Goal: Information Seeking & Learning: Learn about a topic

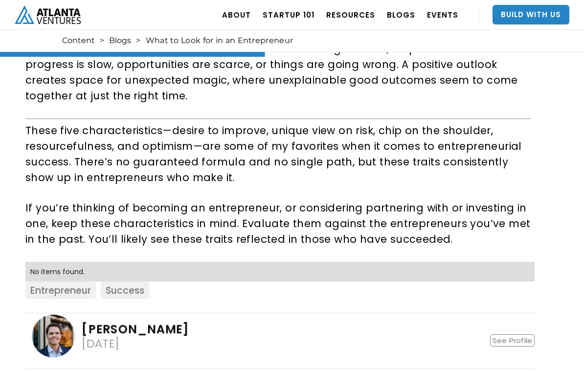
scroll to position [758, 0]
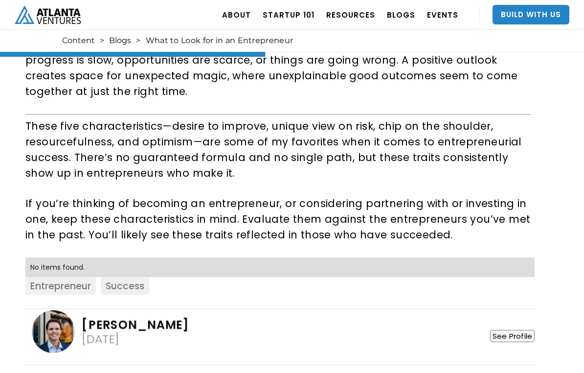
click at [529, 330] on link "See Profile" at bounding box center [512, 336] width 45 height 12
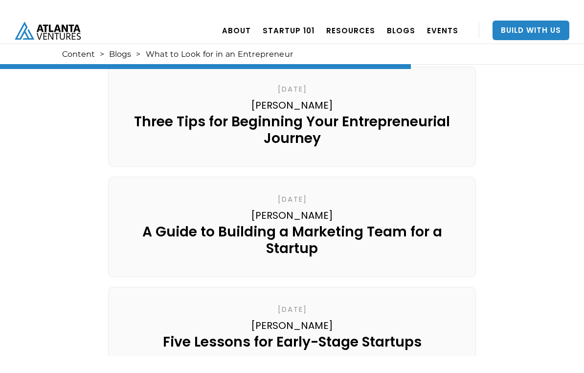
scroll to position [1162, 0]
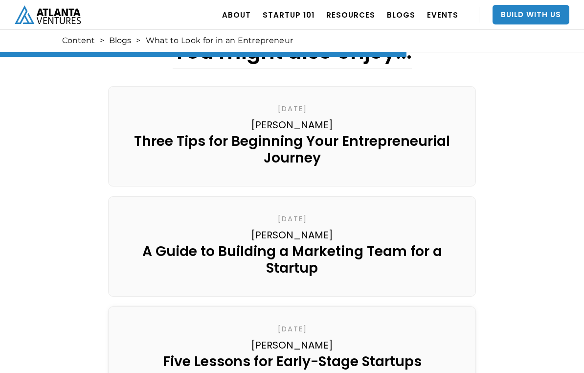
click at [406, 333] on div "Five Lessons for Early-Stage Startups" at bounding box center [292, 361] width 259 height 17
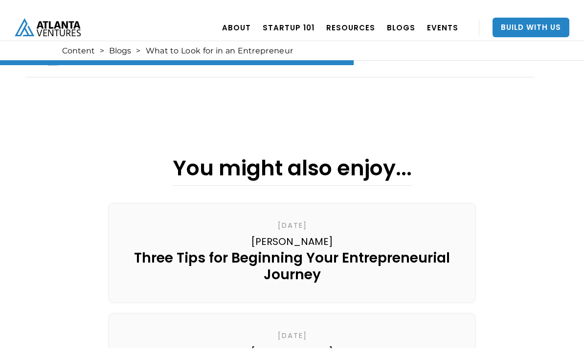
scroll to position [986, 0]
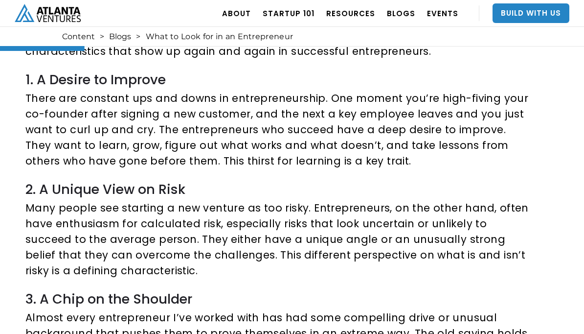
scroll to position [239, 0]
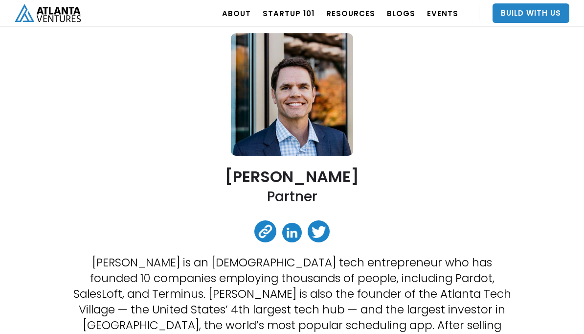
scroll to position [59, 0]
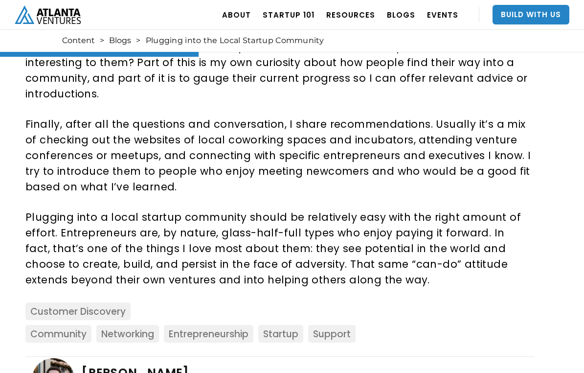
scroll to position [489, 0]
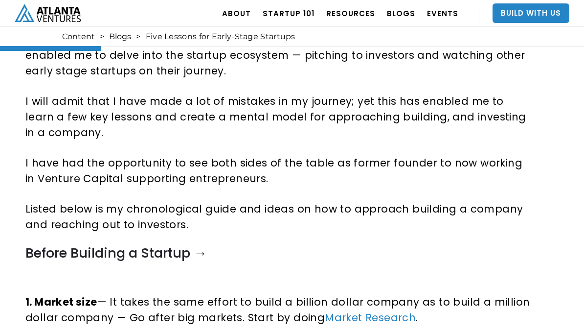
scroll to position [481, 0]
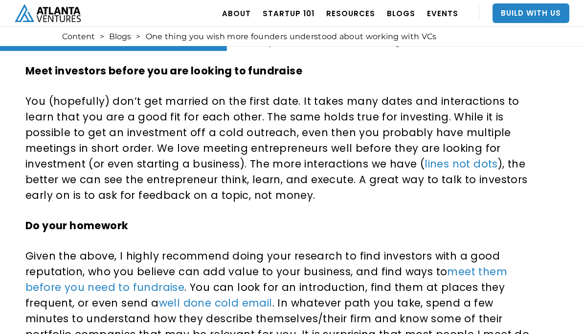
scroll to position [740, 0]
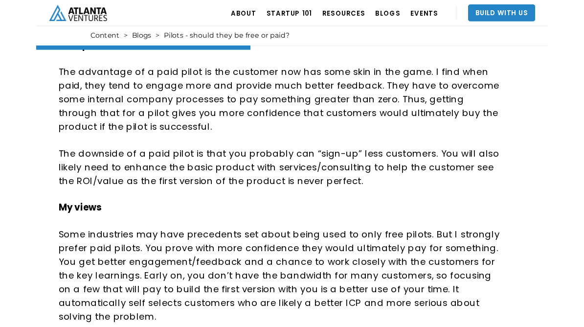
scroll to position [786, 0]
